Goal: Task Accomplishment & Management: Manage account settings

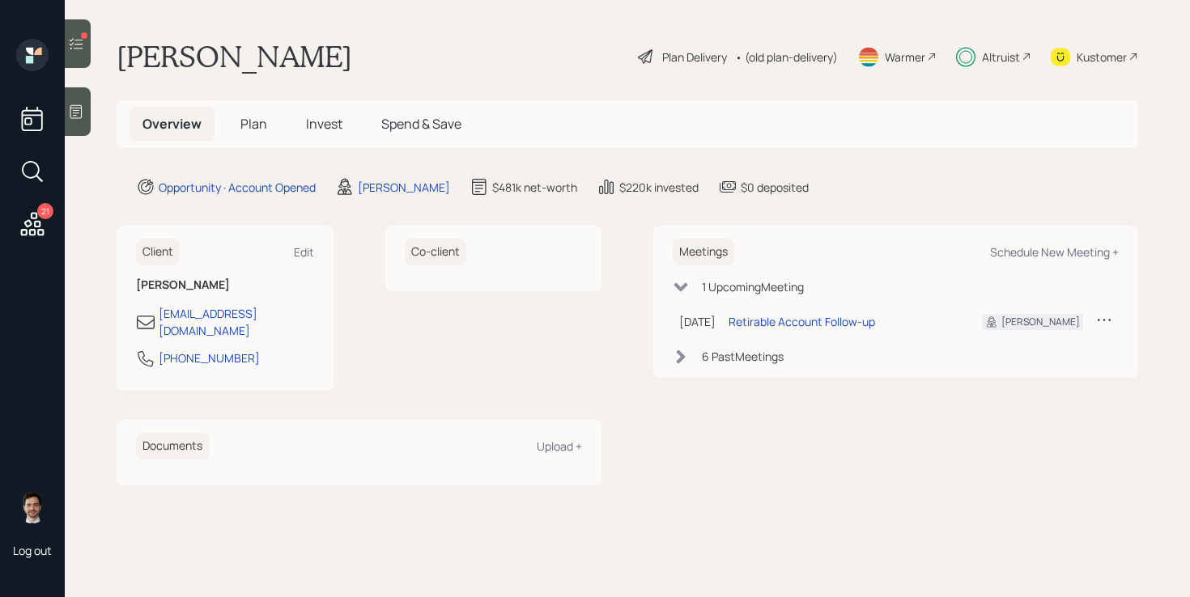
click at [333, 131] on span "Invest" at bounding box center [324, 124] width 36 height 18
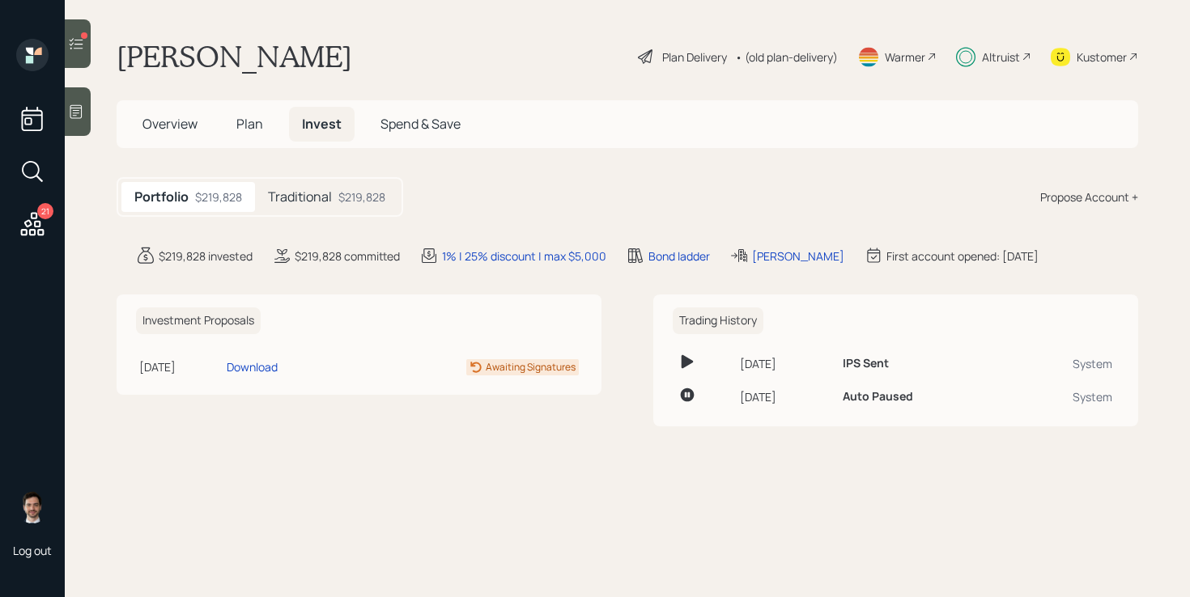
click at [326, 189] on h5 "Traditional" at bounding box center [300, 196] width 64 height 15
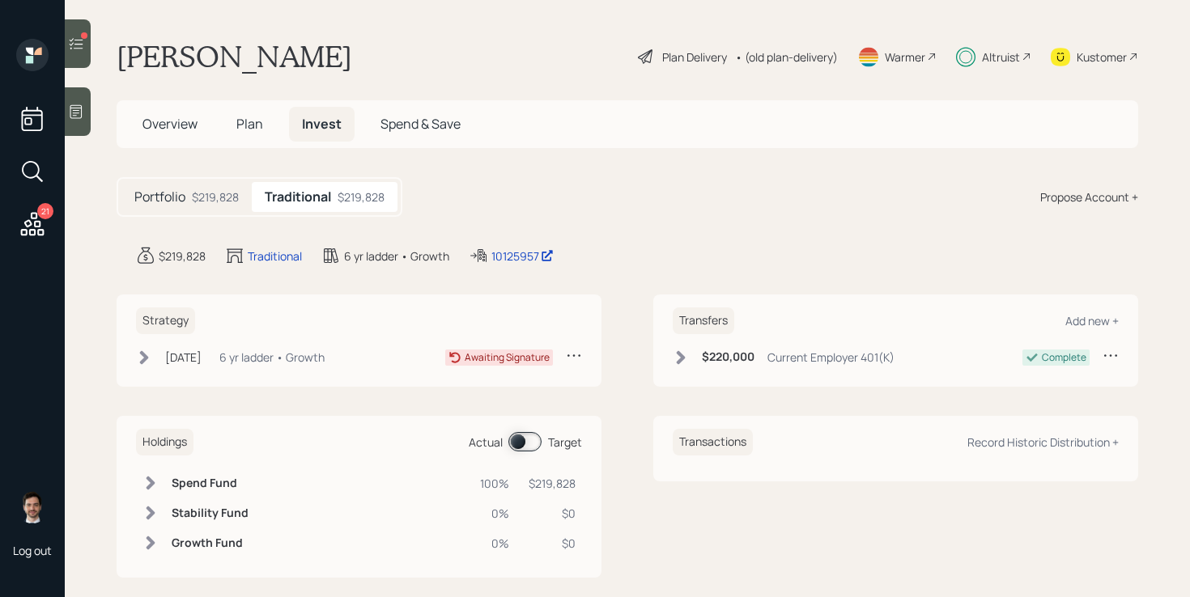
click at [139, 357] on icon at bounding box center [144, 358] width 16 height 16
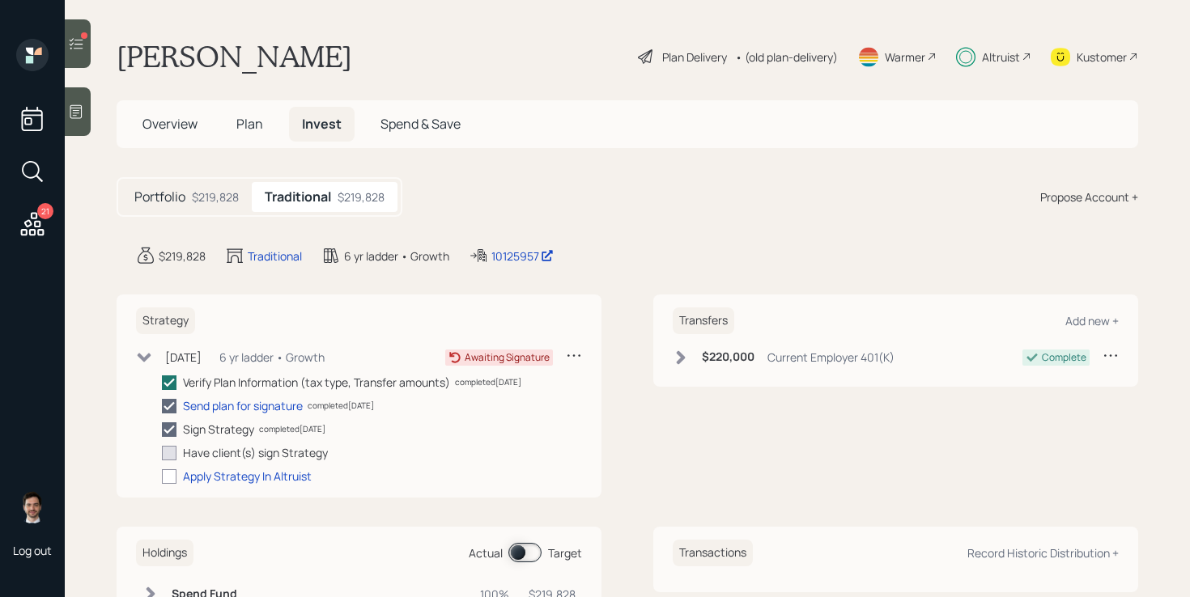
click at [110, 371] on main "Tracey Latorelli Plan Delivery • (old plan-delivery) Warmer Altruist Kustomer O…" at bounding box center [627, 298] width 1125 height 597
click at [627, 351] on div "Strategy May 27, 2025 Tuesday, May 27, 2025 10:52 AM EDT 6 yr ladder • Growth A…" at bounding box center [627, 396] width 1021 height 203
click at [609, 165] on main "Tracey Latorelli Plan Delivery • (old plan-delivery) Warmer Altruist Kustomer O…" at bounding box center [627, 298] width 1125 height 597
click at [81, 39] on icon at bounding box center [76, 44] width 16 height 16
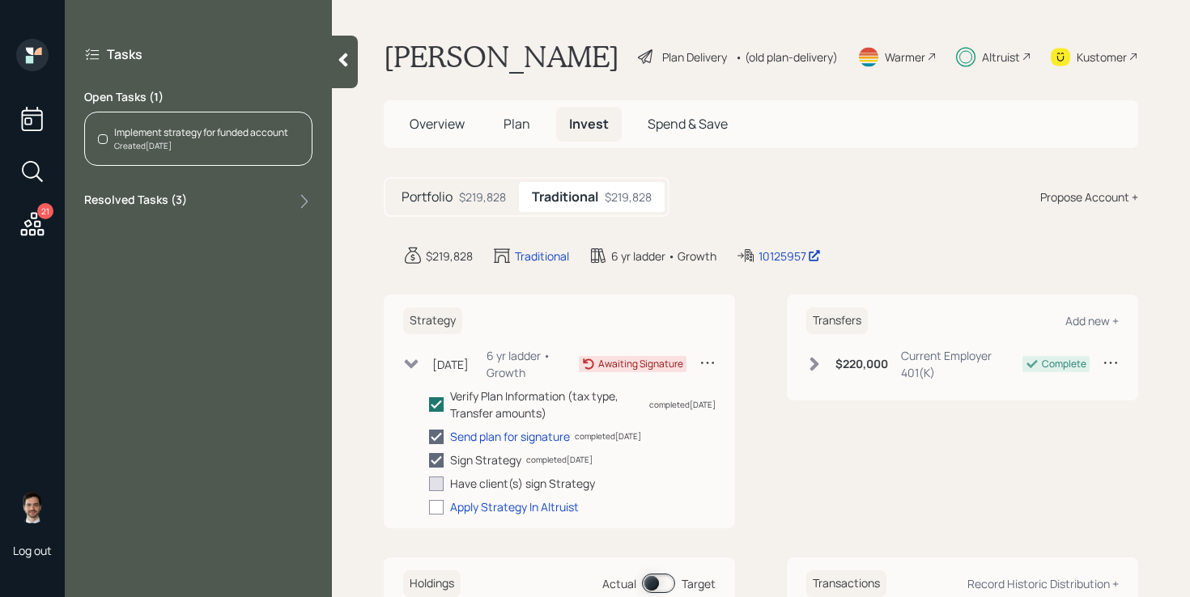
click at [23, 228] on icon at bounding box center [32, 224] width 29 height 29
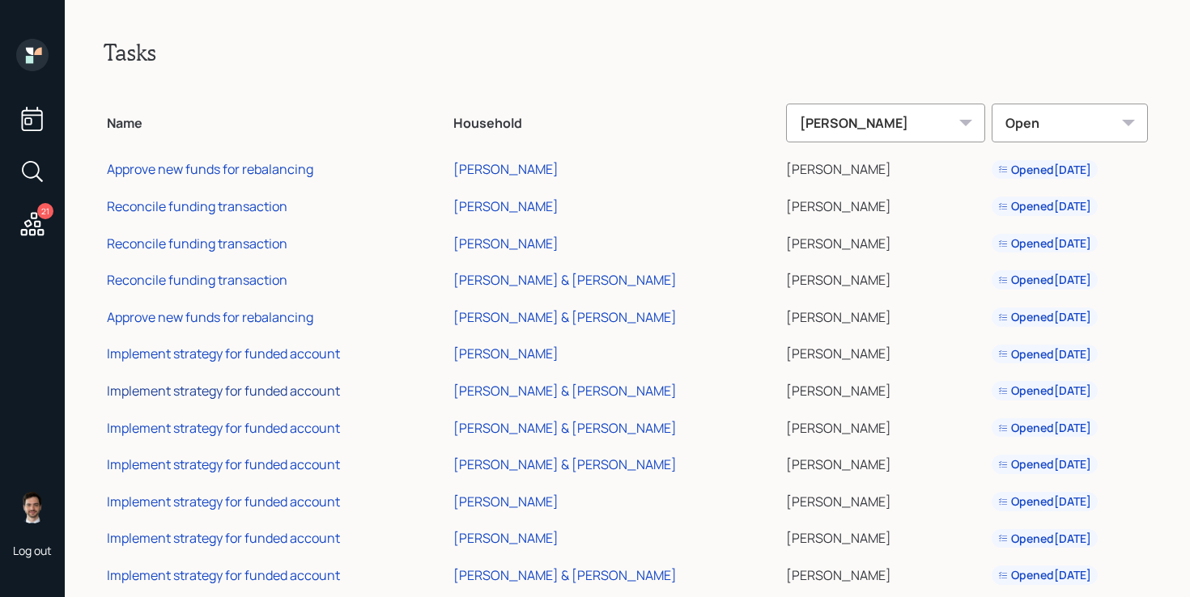
scroll to position [365, 0]
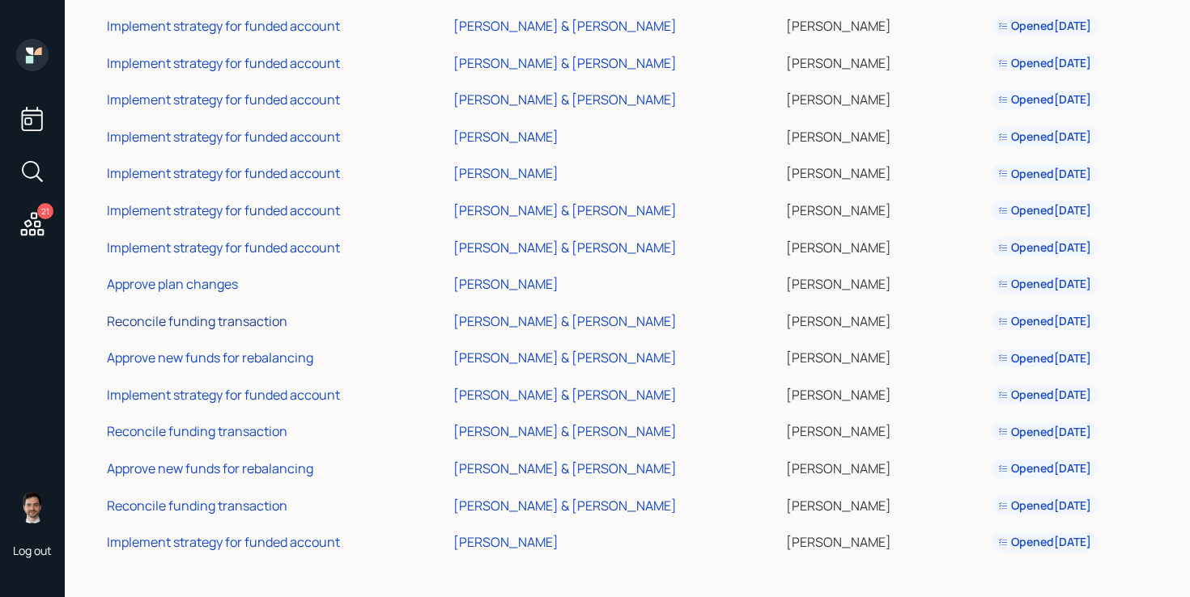
click at [254, 321] on div "Reconcile funding transaction" at bounding box center [197, 321] width 180 height 18
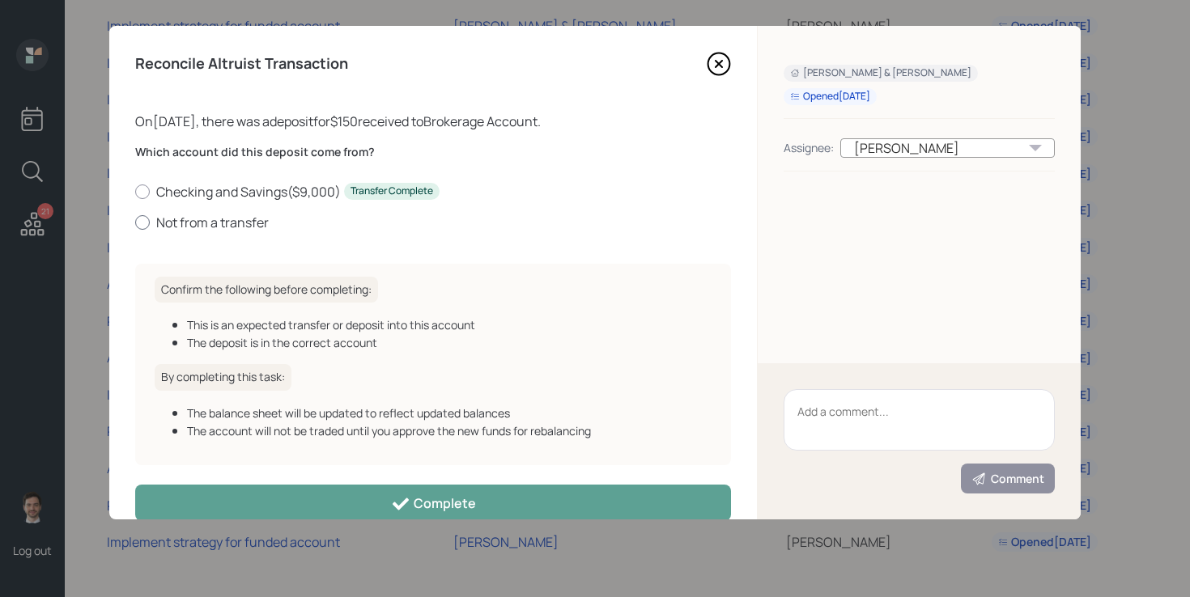
click at [234, 227] on label "Not from a transfer" at bounding box center [433, 223] width 596 height 18
click at [135, 223] on input "Not from a transfer" at bounding box center [134, 222] width 1 height 1
radio input "true"
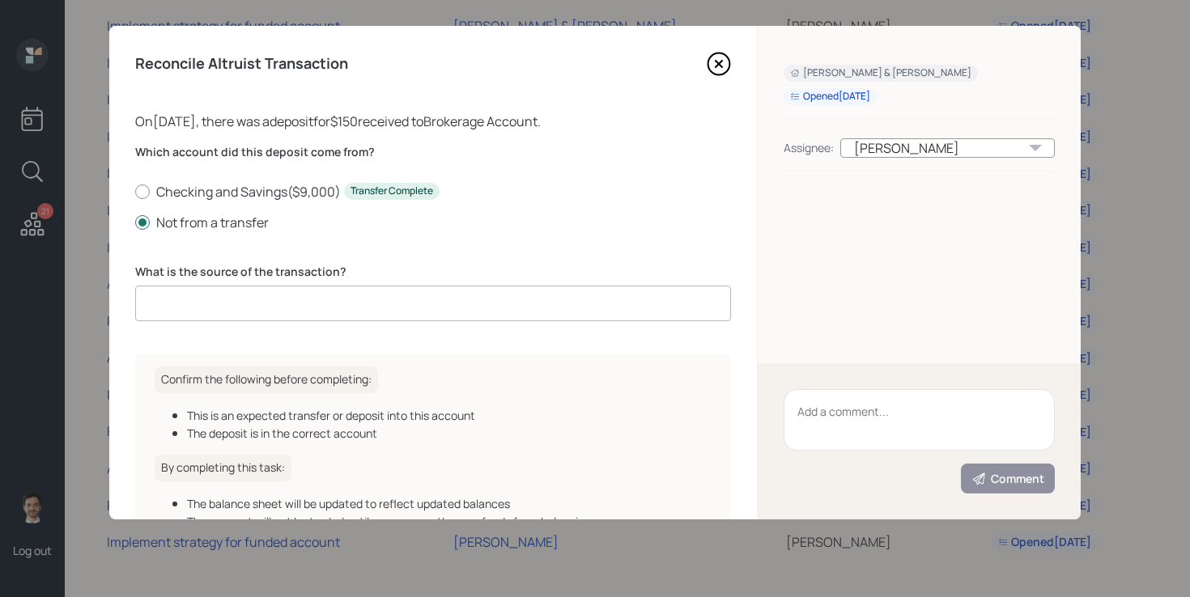
click at [278, 297] on input at bounding box center [433, 304] width 596 height 36
type input "DCA"
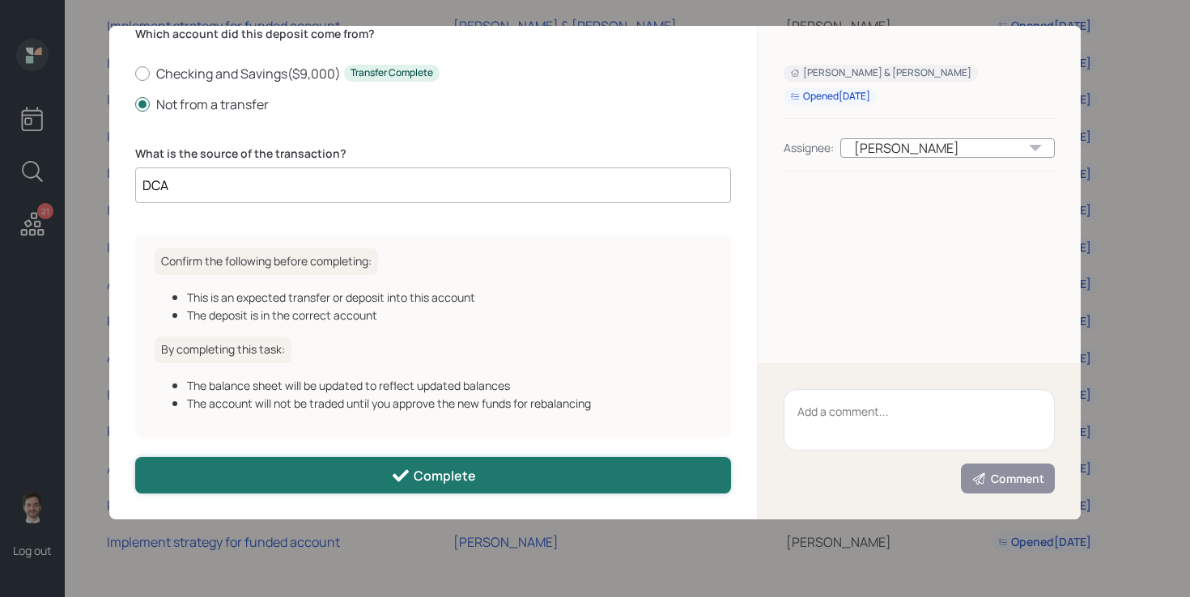
click at [352, 482] on button "Complete" at bounding box center [433, 475] width 596 height 36
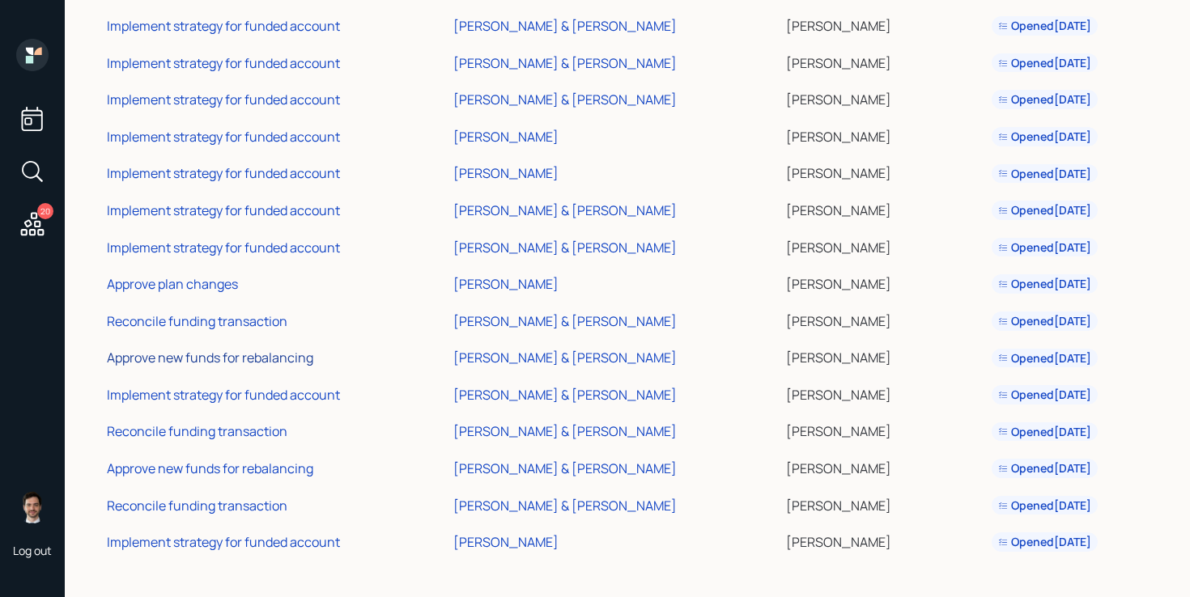
click at [277, 355] on div "Approve new funds for rebalancing" at bounding box center [210, 358] width 206 height 18
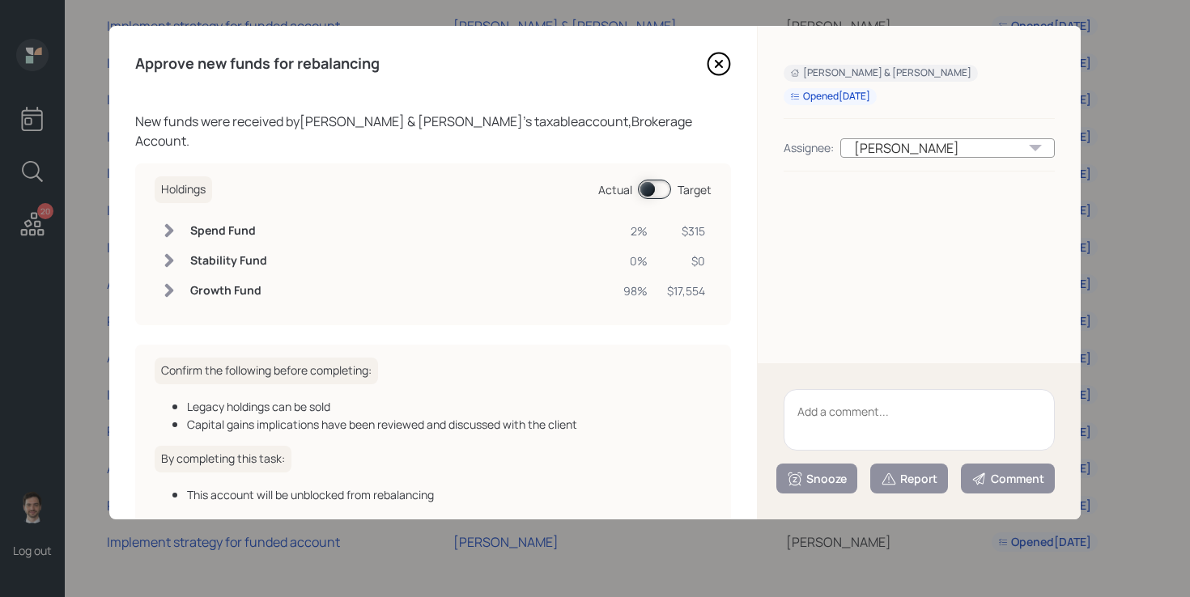
scroll to position [72, 0]
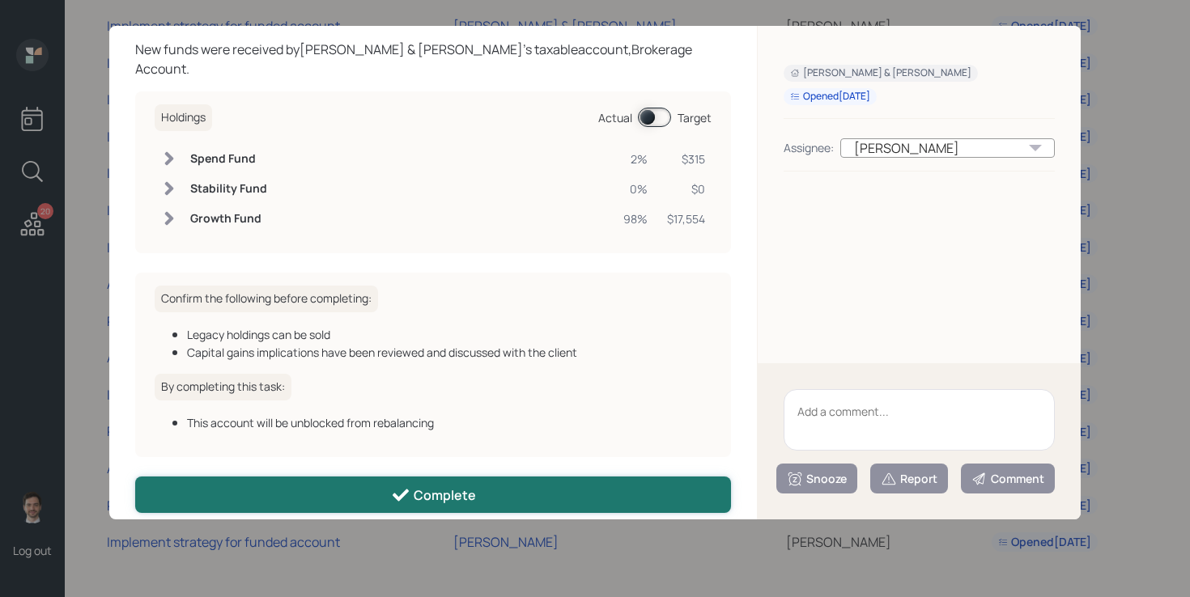
click at [484, 479] on button "Complete" at bounding box center [433, 495] width 596 height 36
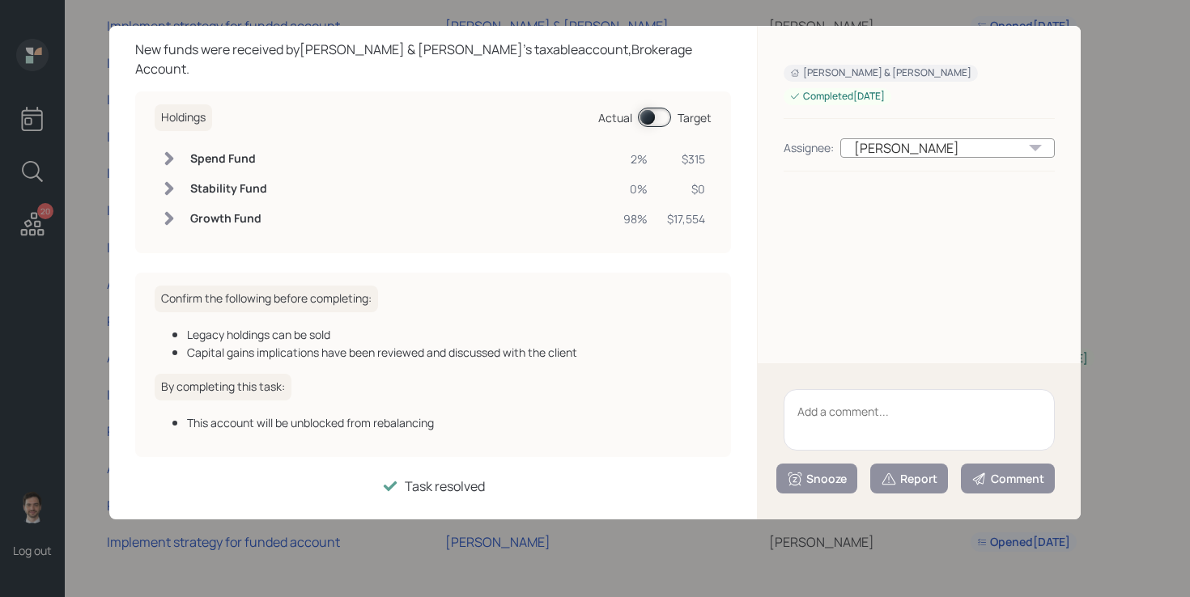
scroll to position [54, 0]
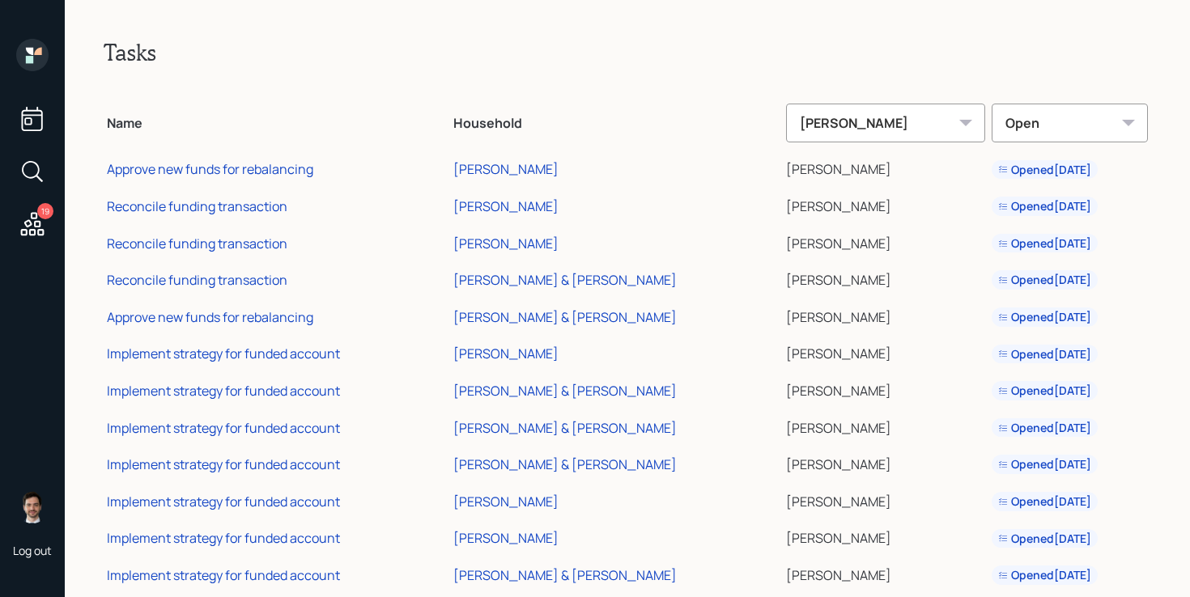
scroll to position [291, 0]
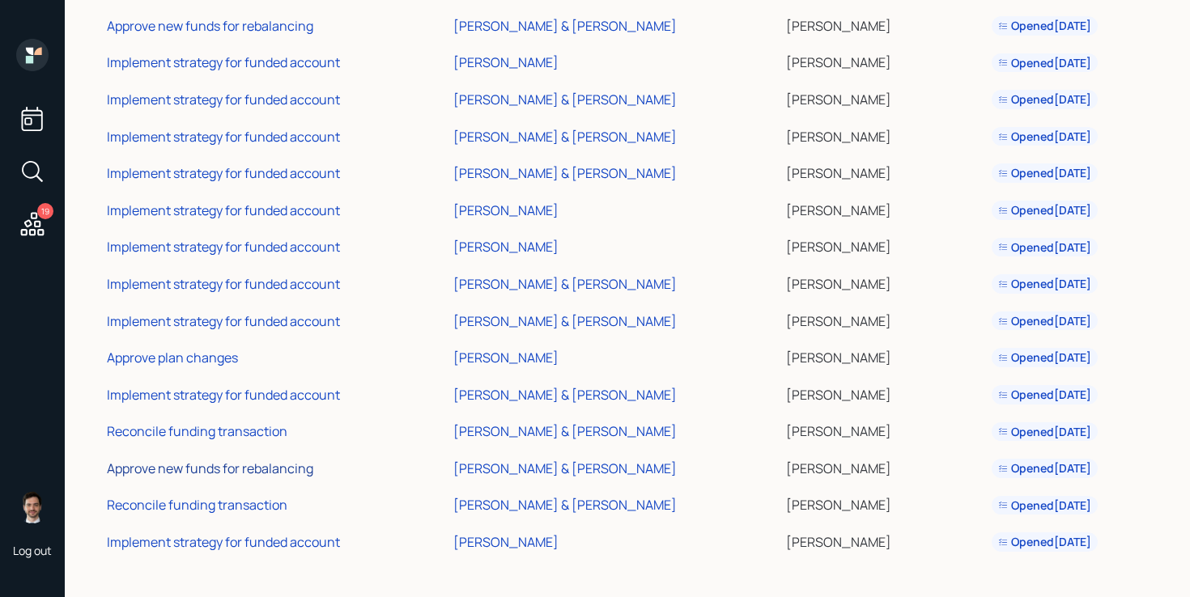
click at [238, 465] on div "Approve new funds for rebalancing" at bounding box center [210, 469] width 206 height 18
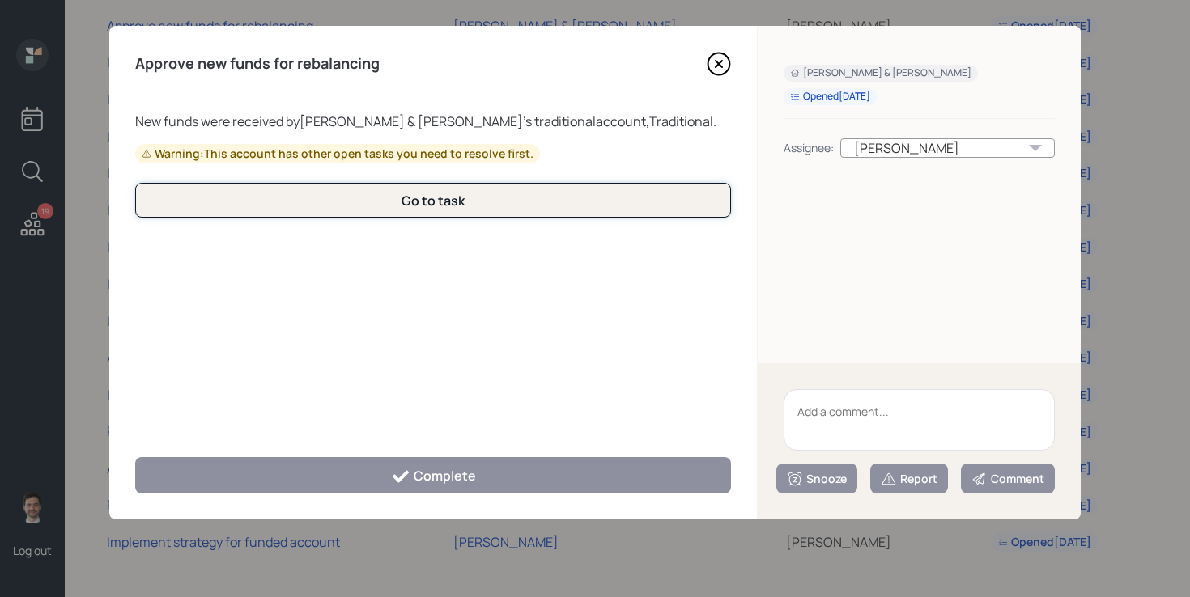
click at [467, 199] on button "Go to task" at bounding box center [433, 200] width 596 height 35
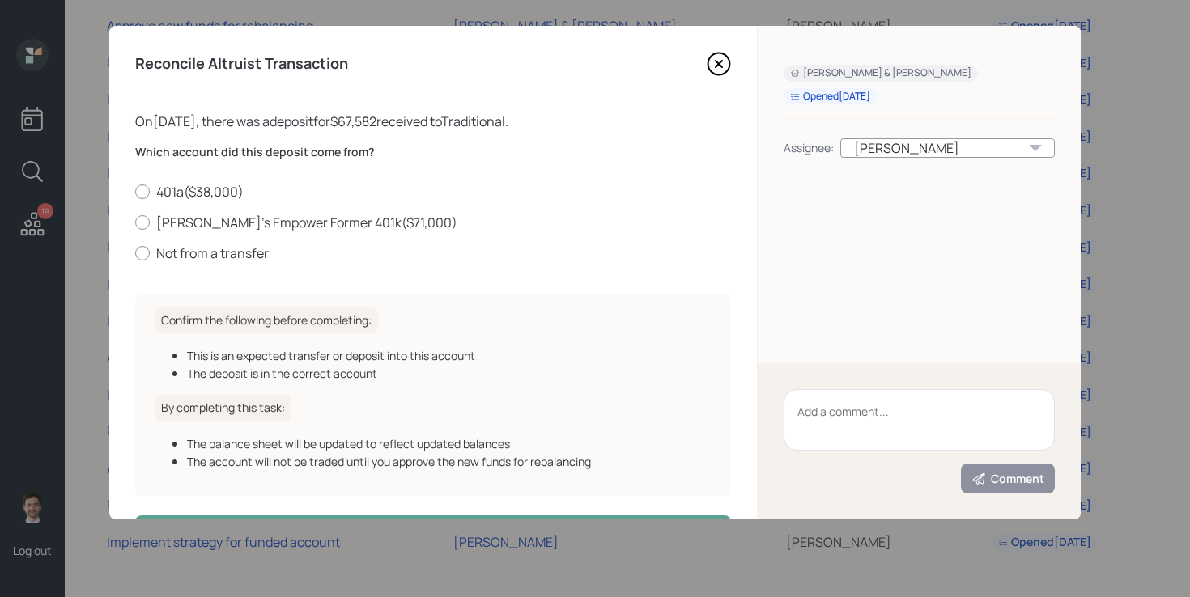
click at [715, 61] on icon at bounding box center [718, 64] width 6 height 6
